Goal: Information Seeking & Learning: Learn about a topic

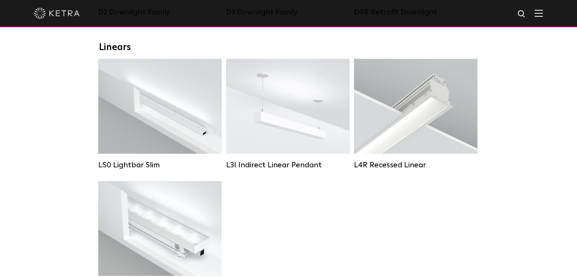
scroll to position [246, 0]
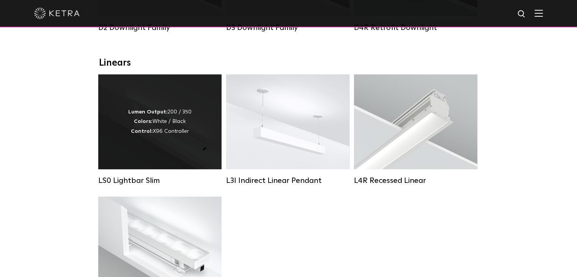
click at [133, 161] on div "Lumen Output: 200 / 350 Colors: White / Black Control: X96 Controller" at bounding box center [159, 121] width 123 height 95
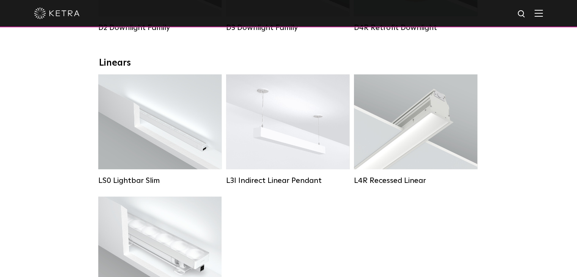
scroll to position [366, 0]
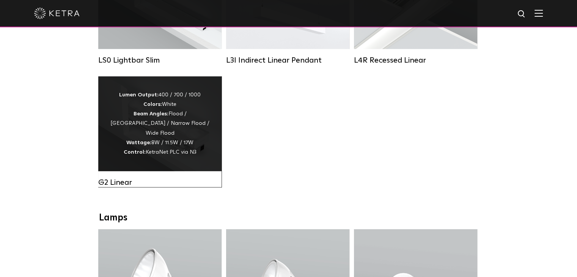
click at [119, 134] on div "Lumen Output: 400 / 700 / 1000 Colors: White Beam Angles: Flood / Graze / Narro…" at bounding box center [160, 123] width 101 height 67
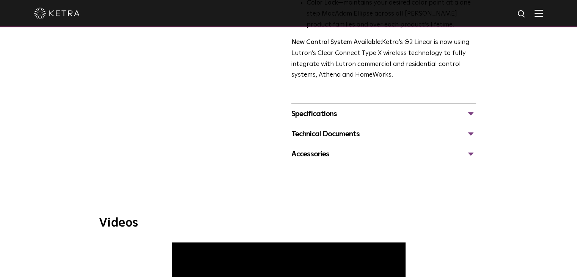
scroll to position [281, 0]
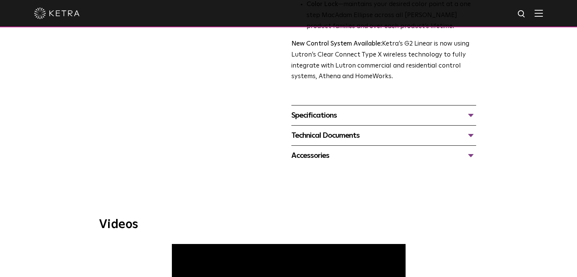
click at [357, 113] on div "Specifications" at bounding box center [383, 115] width 185 height 12
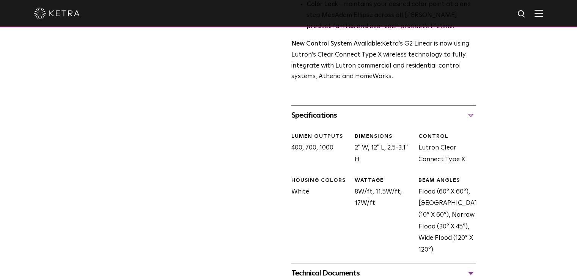
click at [384, 255] on div "LUMEN OUTPUTS 400, 700, 1000 DIMENSIONS 2" W, 12" L, 2.5-3.1" H CONTROL Lutron …" at bounding box center [381, 200] width 190 height 150
